Goal: Information Seeking & Learning: Learn about a topic

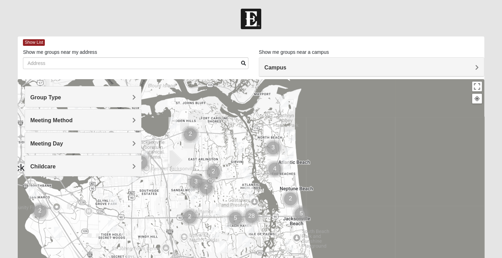
click at [61, 97] on span "Group Type" at bounding box center [45, 97] width 31 height 6
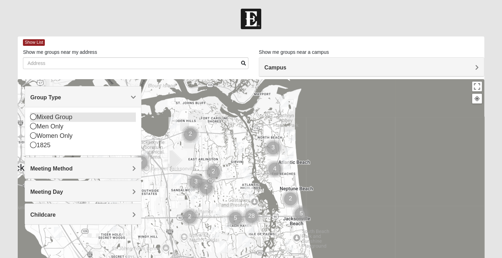
click at [34, 118] on icon at bounding box center [33, 117] width 6 height 6
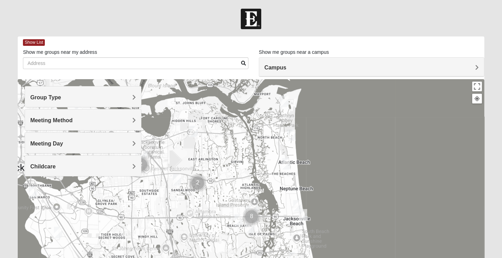
click at [73, 120] on span "Meeting Method" at bounding box center [51, 120] width 42 height 6
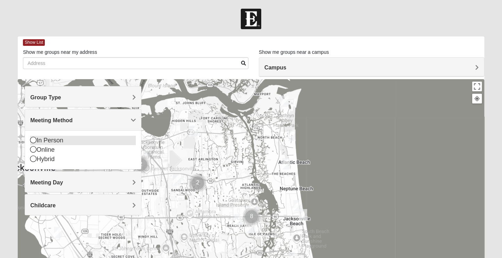
click at [34, 138] on icon at bounding box center [33, 140] width 6 height 6
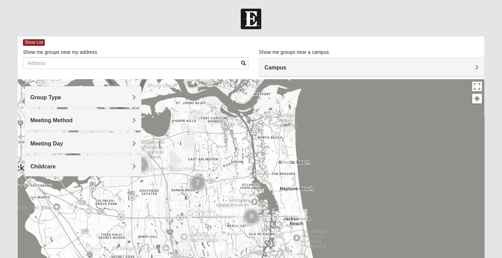
click at [63, 142] on span "Meeting Day" at bounding box center [46, 144] width 33 height 6
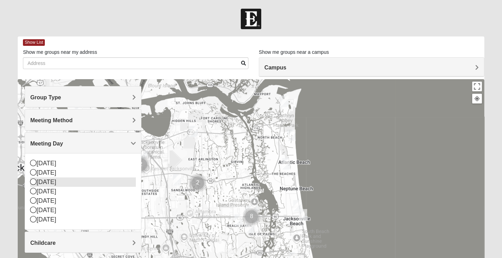
click at [34, 181] on icon at bounding box center [33, 181] width 6 height 6
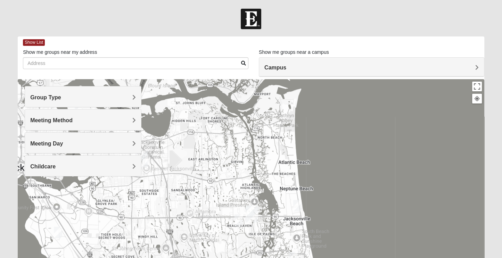
click at [56, 165] on span "Childcare" at bounding box center [42, 167] width 25 height 6
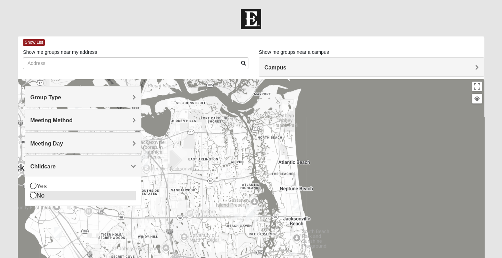
click at [32, 193] on icon at bounding box center [33, 195] width 6 height 6
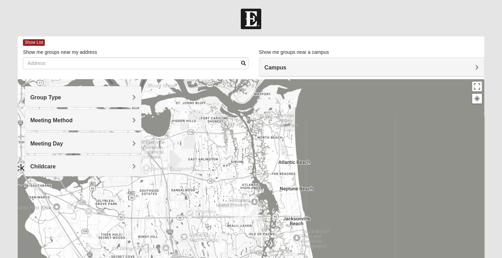
click at [286, 66] on span "Campus" at bounding box center [275, 68] width 22 height 6
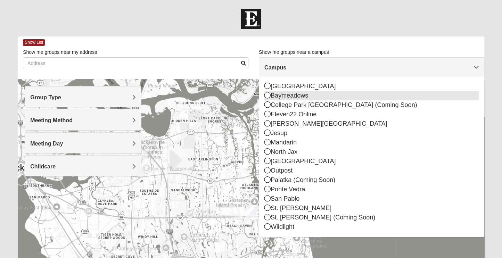
click at [266, 96] on icon at bounding box center [267, 95] width 6 height 6
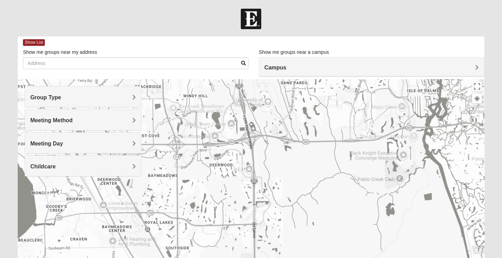
click at [49, 195] on img "Mixed Roulette 32217" at bounding box center [50, 198] width 8 height 11
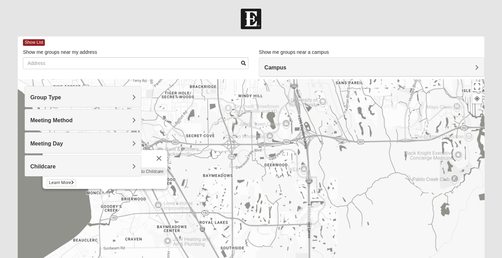
click at [148, 153] on div "Mixed Roulette 32217" at bounding box center [99, 158] width 104 height 17
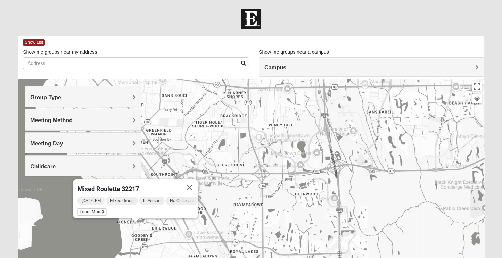
drag, startPoint x: 214, startPoint y: 149, endPoint x: 247, endPoint y: 181, distance: 45.9
click at [247, 181] on div "Mixed Roulette 32217 [DATE] PM Mixed Group In Person No Childcare Learn More" at bounding box center [251, 218] width 466 height 278
click at [88, 208] on span "Learn More" at bounding box center [91, 211] width 29 height 7
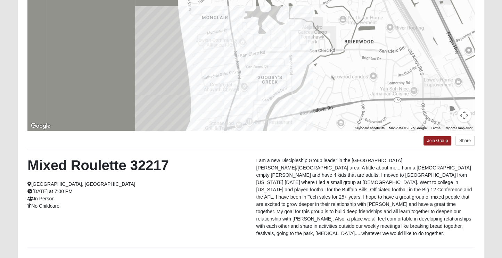
scroll to position [69, 0]
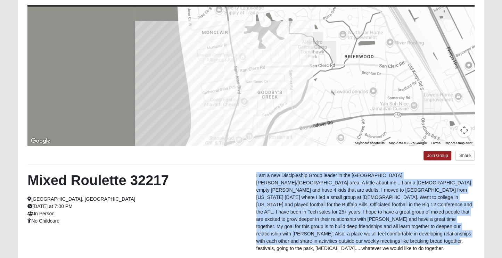
drag, startPoint x: 256, startPoint y: 175, endPoint x: 369, endPoint y: 244, distance: 132.9
click at [369, 244] on p "I am a new Discipleship Group leader in the [GEOGRAPHIC_DATA][PERSON_NAME]/[GEO…" at bounding box center [365, 212] width 218 height 80
copy p "I am a new Discipleship Group leader in the [GEOGRAPHIC_DATA][PERSON_NAME]/[GEO…"
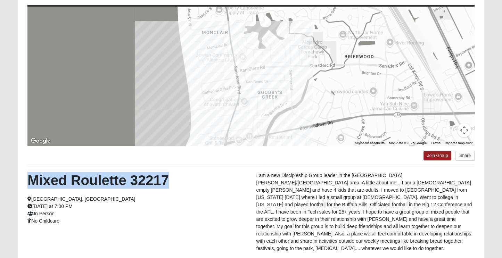
drag, startPoint x: 28, startPoint y: 177, endPoint x: 171, endPoint y: 175, distance: 142.4
click at [171, 175] on h2 "Mixed Roulette 32217" at bounding box center [136, 180] width 218 height 17
copy h2 "Mixed Roulette 32217"
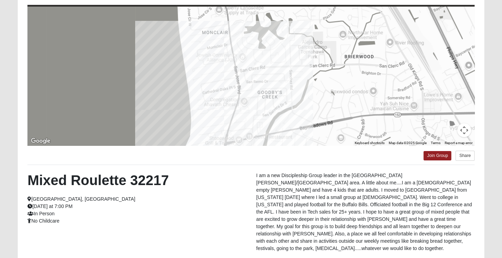
click at [210, 189] on div "Mixed Roulette 32217 [GEOGRAPHIC_DATA], [GEOGRAPHIC_DATA] [DATE] at 7:00 PM In …" at bounding box center [136, 198] width 228 height 53
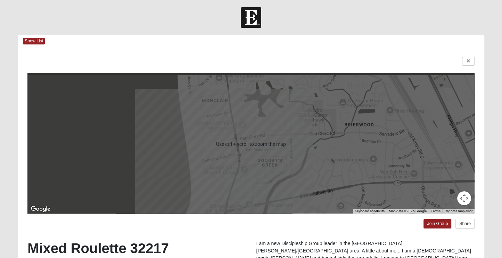
scroll to position [0, 0]
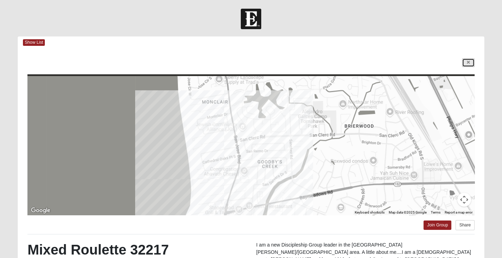
click at [466, 61] on link at bounding box center [468, 62] width 13 height 9
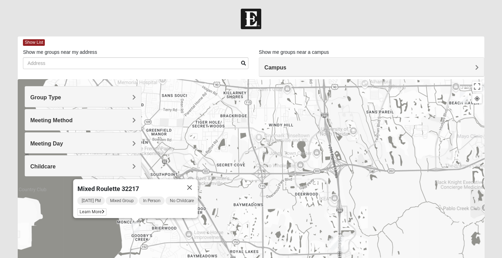
click at [329, 242] on img "On Campus Mixed Klusmeyer (Baymeadows Campus)" at bounding box center [333, 243] width 8 height 11
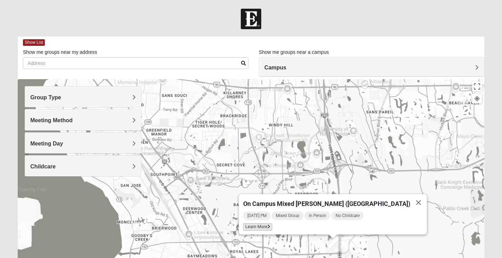
click at [265, 223] on span "Learn More" at bounding box center [257, 226] width 29 height 7
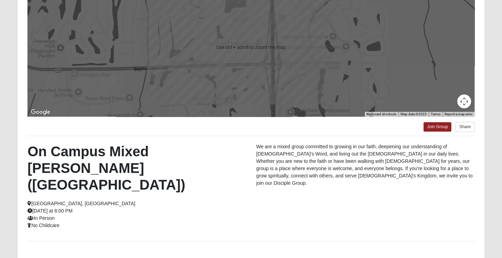
scroll to position [104, 0]
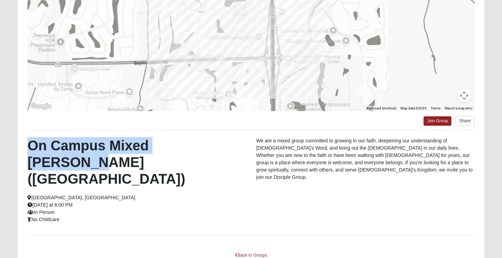
drag, startPoint x: 28, startPoint y: 145, endPoint x: 223, endPoint y: 143, distance: 194.5
click at [223, 143] on h2 "On Campus Mixed [PERSON_NAME] ([GEOGRAPHIC_DATA])" at bounding box center [136, 162] width 218 height 50
copy h2 "On Campus Mixed [PERSON_NAME]"
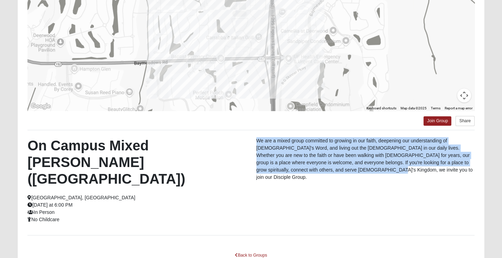
drag, startPoint x: 257, startPoint y: 140, endPoint x: 372, endPoint y: 172, distance: 119.9
click at [372, 172] on p "We are a mixed group committed to growing in our faith, deepening our understan…" at bounding box center [365, 159] width 218 height 44
copy p "We are a mixed group committed to growing in our faith, deepening our understan…"
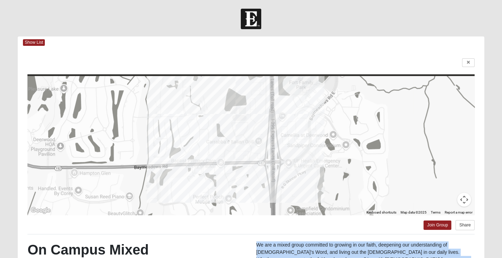
scroll to position [0, 0]
click at [466, 61] on link at bounding box center [468, 62] width 13 height 9
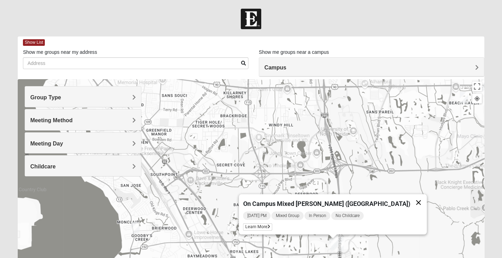
click at [410, 199] on button "Close" at bounding box center [418, 202] width 17 height 17
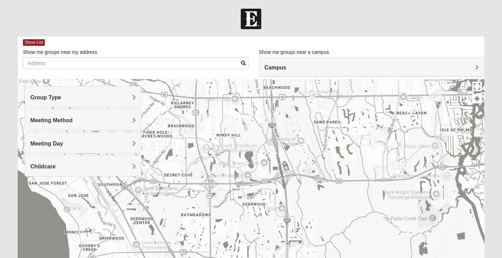
drag, startPoint x: 396, startPoint y: 183, endPoint x: 344, endPoint y: 192, distance: 53.3
click at [344, 192] on div at bounding box center [251, 218] width 466 height 278
click at [411, 105] on img "Mixed Farrell 32224" at bounding box center [411, 107] width 8 height 11
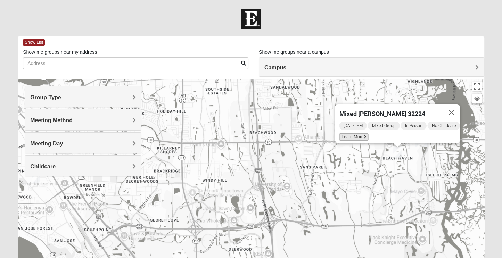
click at [345, 133] on span "Learn More" at bounding box center [353, 136] width 29 height 7
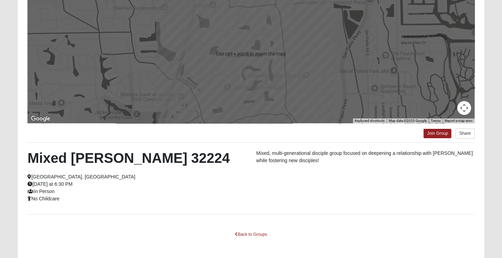
scroll to position [104, 0]
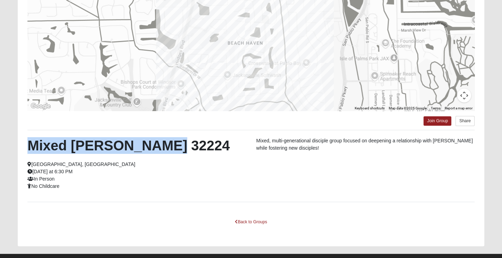
drag, startPoint x: 27, startPoint y: 144, endPoint x: 157, endPoint y: 149, distance: 130.0
click at [157, 149] on h2 "Mixed [PERSON_NAME] 32224" at bounding box center [136, 145] width 218 height 17
copy h2 "Mixed [PERSON_NAME] 32224"
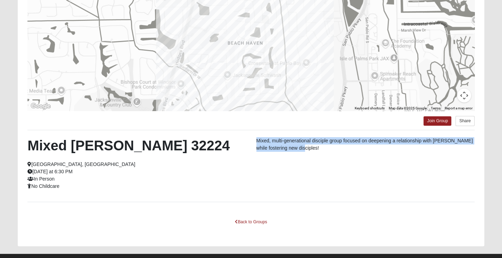
drag, startPoint x: 256, startPoint y: 139, endPoint x: 311, endPoint y: 146, distance: 55.3
click at [311, 146] on p "Mixed, multi-generational disciple group focused on deepening a relationship wi…" at bounding box center [365, 144] width 218 height 15
copy p "Mixed, multi-generational disciple group focused on deepening a relationship wi…"
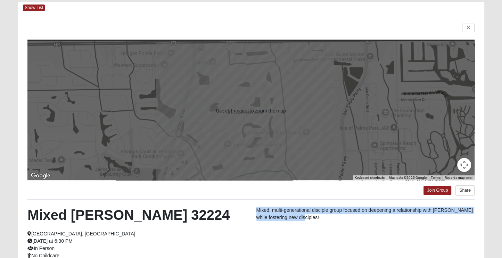
scroll to position [0, 0]
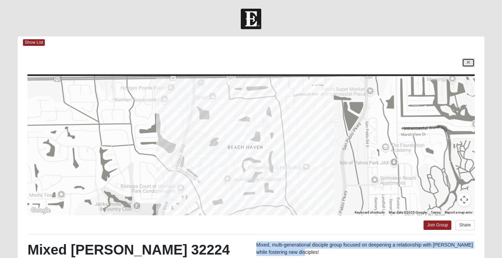
click at [467, 61] on icon at bounding box center [468, 62] width 3 height 4
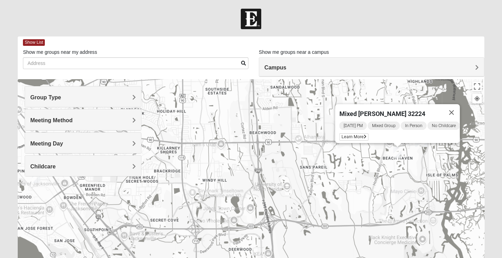
click at [131, 142] on h4 "Meeting Day" at bounding box center [83, 143] width 106 height 7
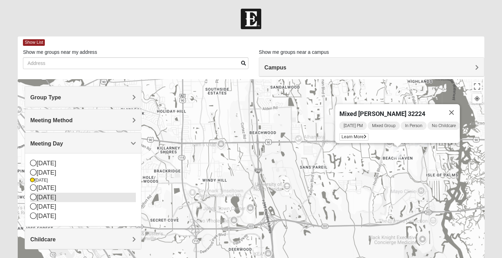
click at [32, 196] on icon at bounding box center [33, 197] width 6 height 6
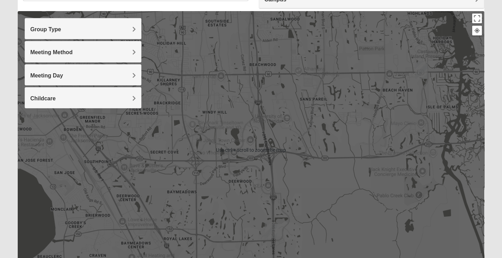
scroll to position [69, 0]
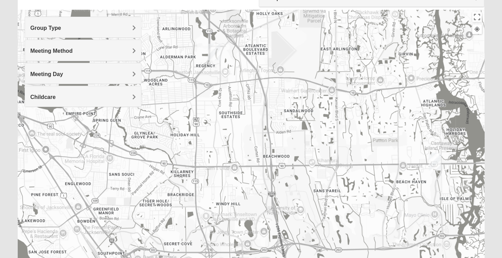
drag, startPoint x: 244, startPoint y: 171, endPoint x: 259, endPoint y: 264, distance: 93.9
click at [259, 258] on html "Log In Find A Group Error Show List Loading Groups" at bounding box center [251, 122] width 502 height 382
click at [61, 27] on span "Group Type" at bounding box center [45, 28] width 31 height 6
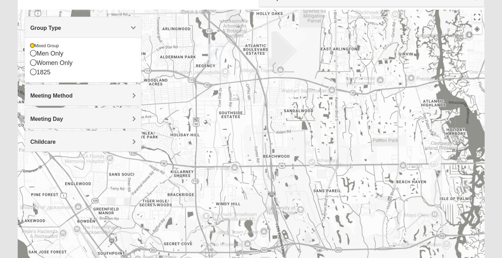
click at [61, 27] on span "Group Type" at bounding box center [45, 28] width 31 height 6
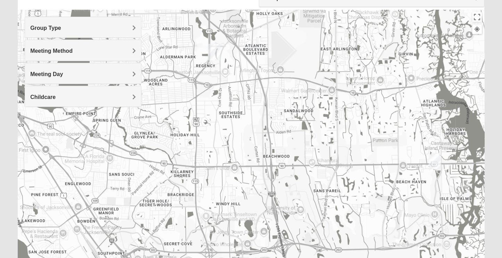
click at [131, 49] on h4 "Meeting Method" at bounding box center [83, 51] width 106 height 7
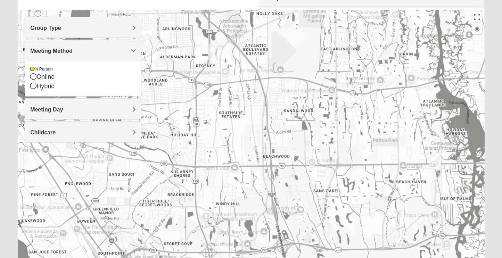
click at [73, 49] on span "Meeting Method" at bounding box center [51, 51] width 42 height 6
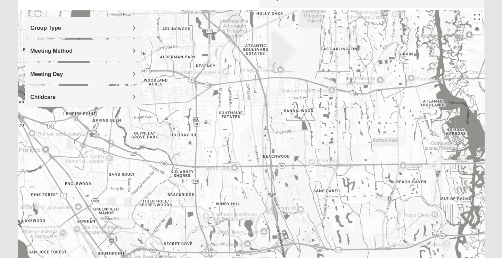
click at [132, 72] on h4 "Meeting Day" at bounding box center [83, 74] width 106 height 7
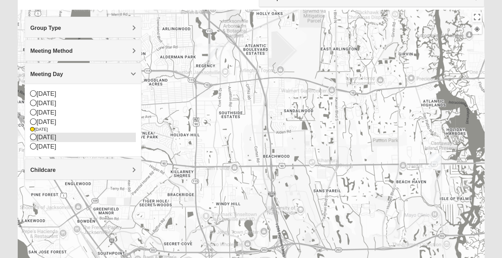
click at [34, 136] on icon at bounding box center [33, 137] width 6 height 6
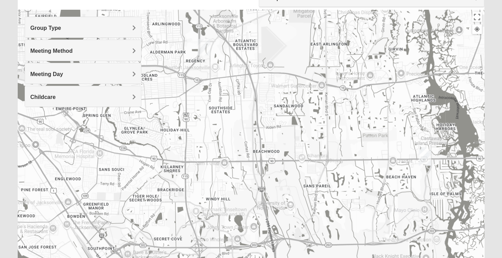
drag, startPoint x: 267, startPoint y: 166, endPoint x: 257, endPoint y: 160, distance: 11.5
click at [257, 160] on div at bounding box center [251, 149] width 466 height 278
click at [424, 148] on img "On Campus Mixed Smith 32250" at bounding box center [424, 152] width 8 height 11
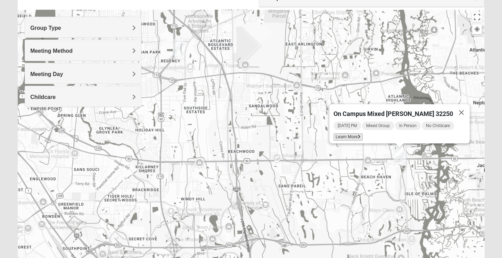
click at [348, 133] on span "Learn More" at bounding box center [347, 136] width 29 height 7
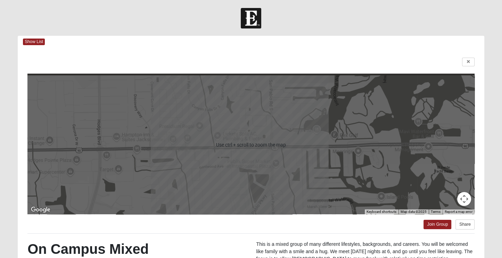
scroll to position [0, 0]
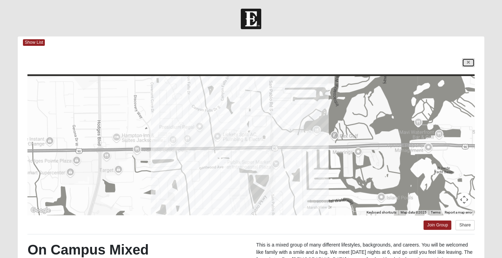
click at [467, 63] on icon at bounding box center [468, 62] width 3 height 4
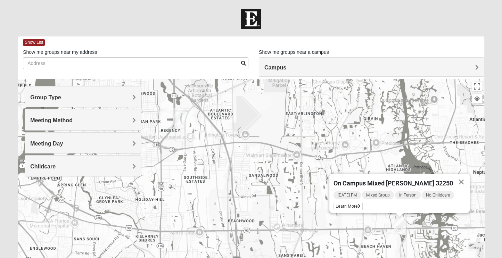
click at [63, 142] on span "Meeting Day" at bounding box center [46, 144] width 33 height 6
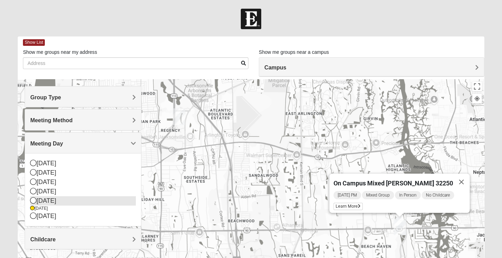
click at [32, 199] on icon at bounding box center [33, 200] width 6 height 6
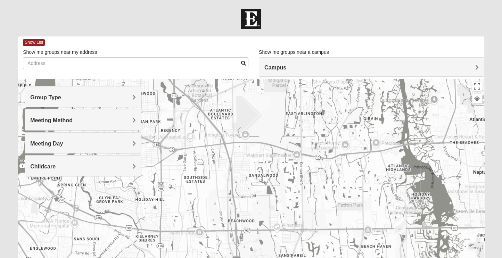
click at [131, 118] on h4 "Meeting Method" at bounding box center [83, 120] width 106 height 7
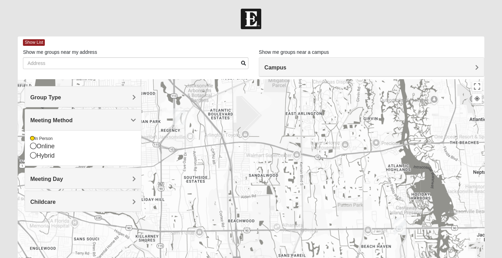
click at [73, 118] on span "Meeting Method" at bounding box center [51, 120] width 42 height 6
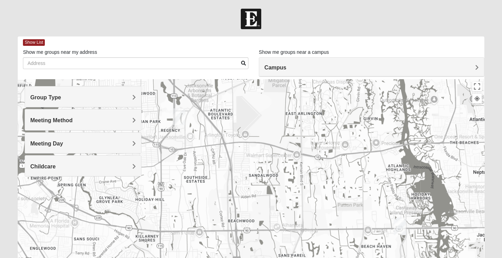
click at [130, 140] on h4 "Meeting Day" at bounding box center [83, 143] width 106 height 7
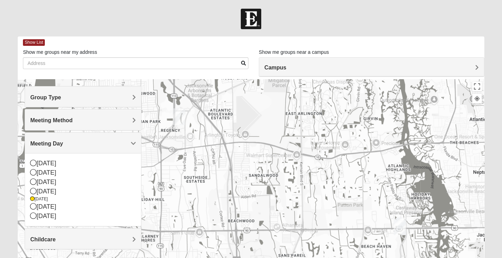
click at [130, 140] on h4 "Meeting Day" at bounding box center [83, 143] width 106 height 7
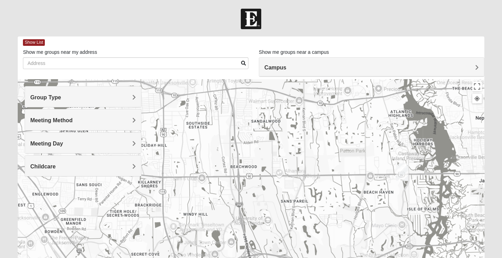
drag, startPoint x: 249, startPoint y: 197, endPoint x: 251, endPoint y: 141, distance: 56.3
click at [251, 141] on div at bounding box center [251, 218] width 466 height 278
